Goal: Task Accomplishment & Management: Manage account settings

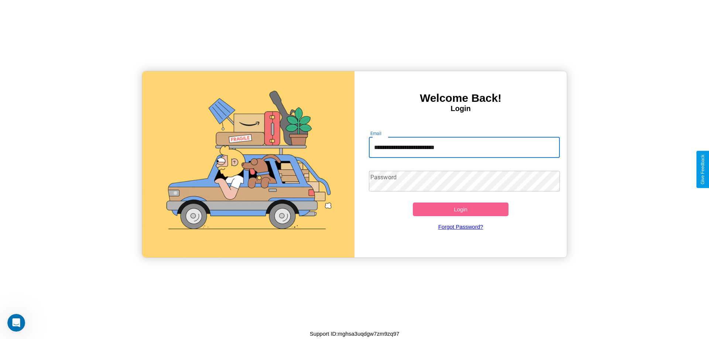
type input "**********"
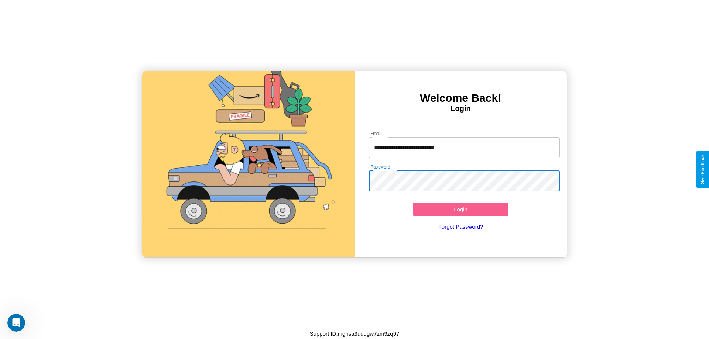
click at [460, 209] on button "Login" at bounding box center [461, 210] width 96 height 14
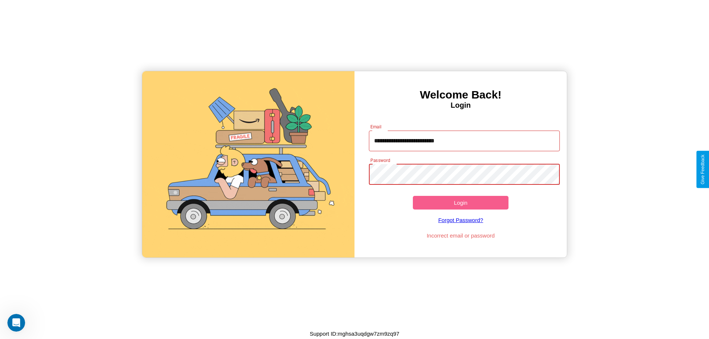
click at [460, 203] on button "Login" at bounding box center [461, 203] width 96 height 14
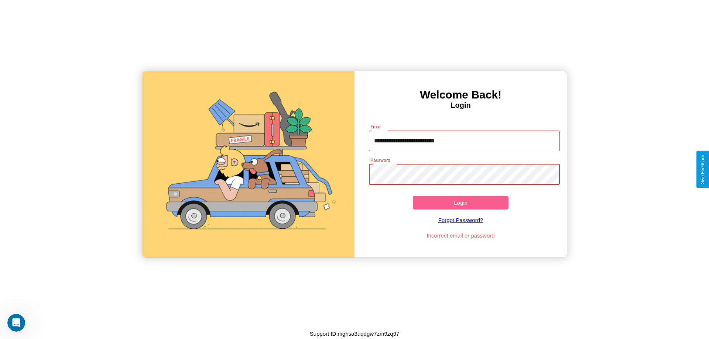
click at [460, 203] on button "Login" at bounding box center [461, 203] width 96 height 14
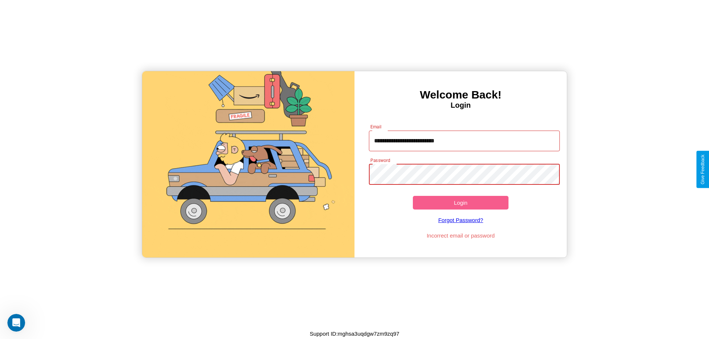
click at [460, 203] on button "Login" at bounding box center [461, 203] width 96 height 14
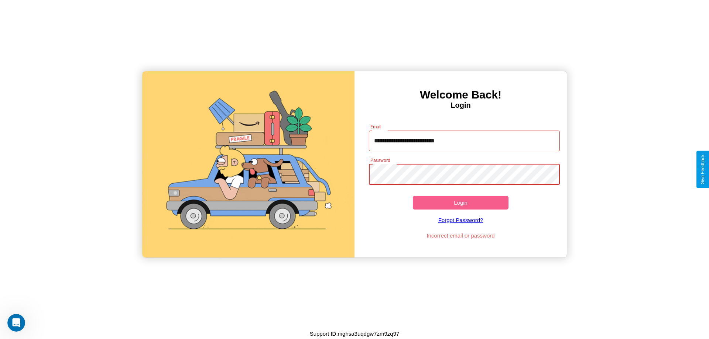
click at [460, 203] on button "Login" at bounding box center [461, 203] width 96 height 14
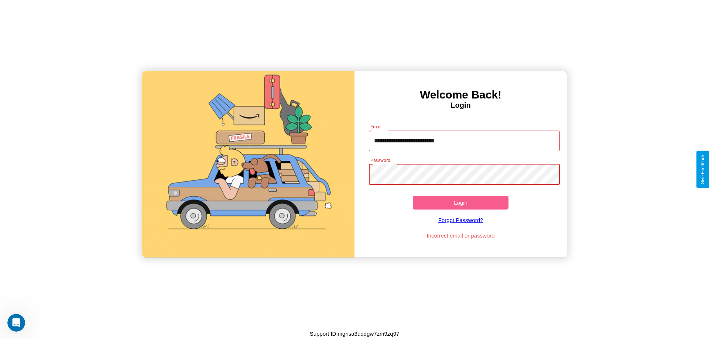
click at [460, 203] on button "Login" at bounding box center [461, 203] width 96 height 14
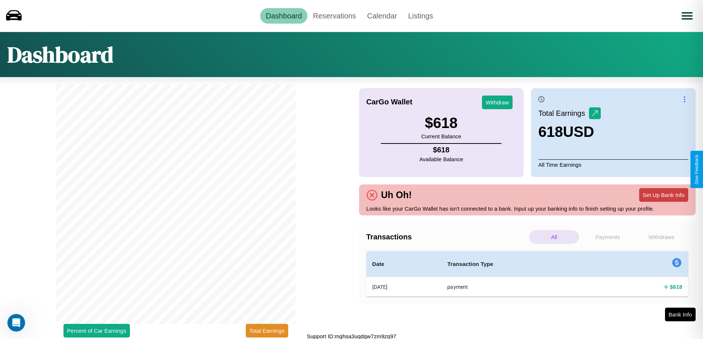
click at [664, 195] on button "Set Up Bank Info" at bounding box center [663, 195] width 49 height 14
